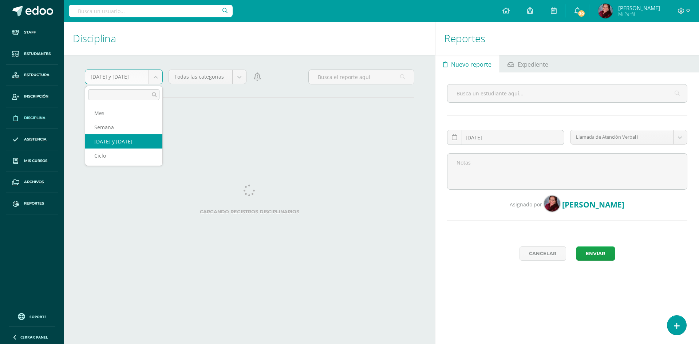
click at [155, 77] on body "Staff Estudiantes Estructura Inscripción Disciplina Asistencia Mis cursos Archi…" at bounding box center [349, 172] width 699 height 344
select select "cycle"
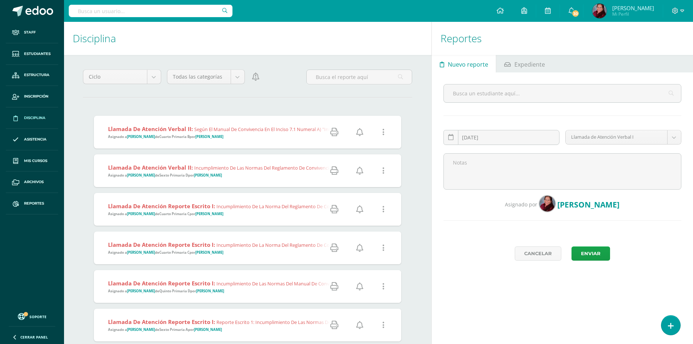
click at [342, 250] on link at bounding box center [334, 248] width 23 height 19
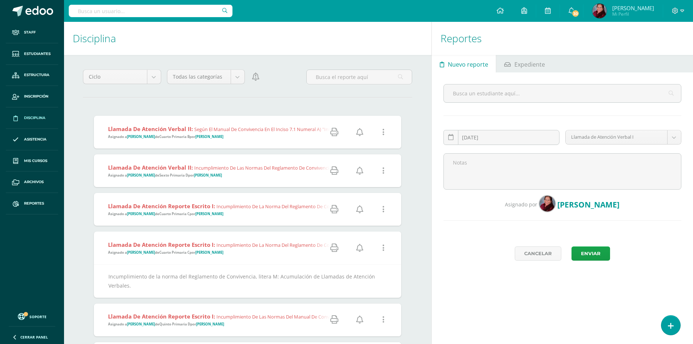
drag, startPoint x: 45, startPoint y: 51, endPoint x: 59, endPoint y: 56, distance: 14.5
click at [45, 51] on span "Estudiantes" at bounding box center [37, 54] width 27 height 6
